Goal: Navigation & Orientation: Find specific page/section

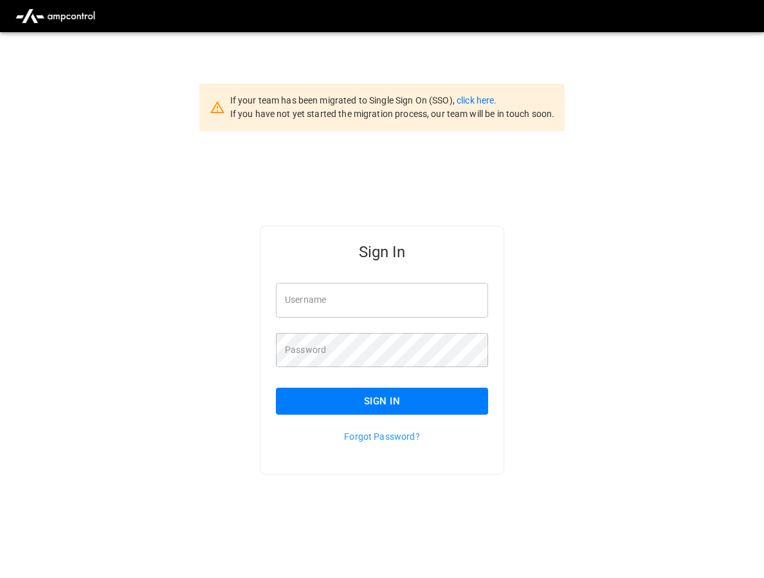
type input "**********"
click at [415, 398] on button "Sign In" at bounding box center [382, 401] width 212 height 27
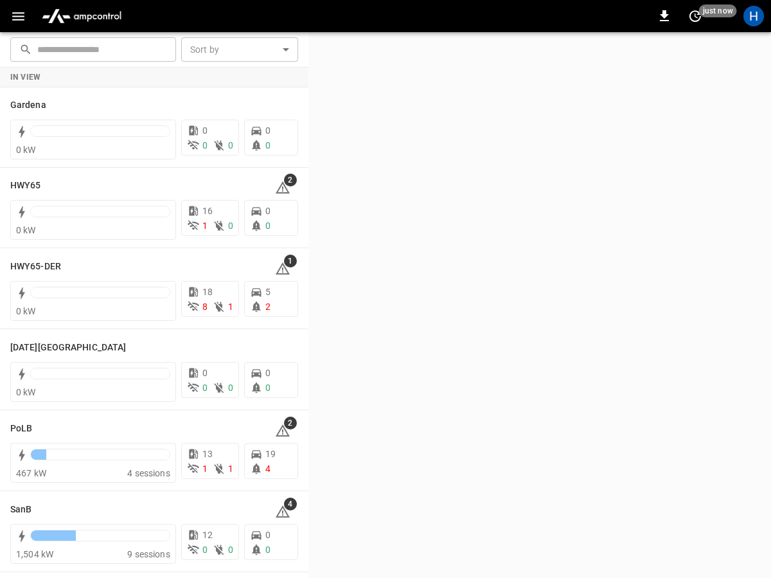
click at [15, 24] on button "button" at bounding box center [18, 16] width 26 height 24
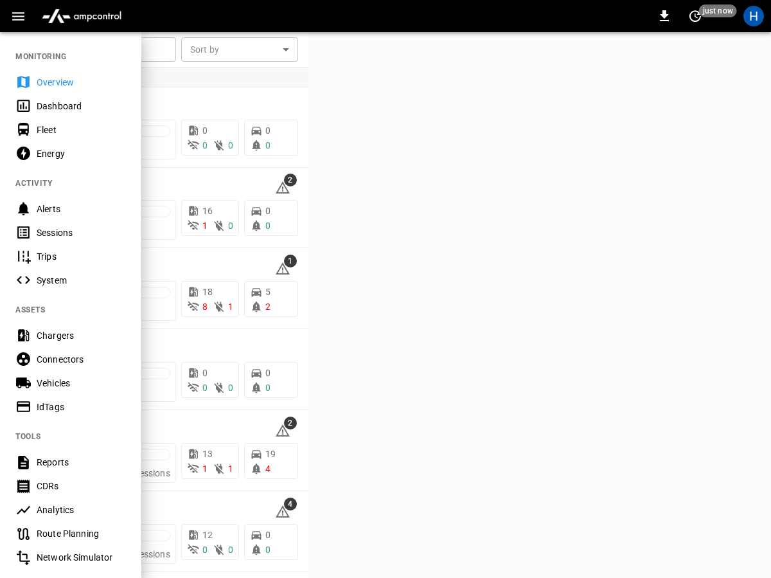
click at [60, 110] on div "Dashboard" at bounding box center [81, 106] width 89 height 13
